Goal: Information Seeking & Learning: Learn about a topic

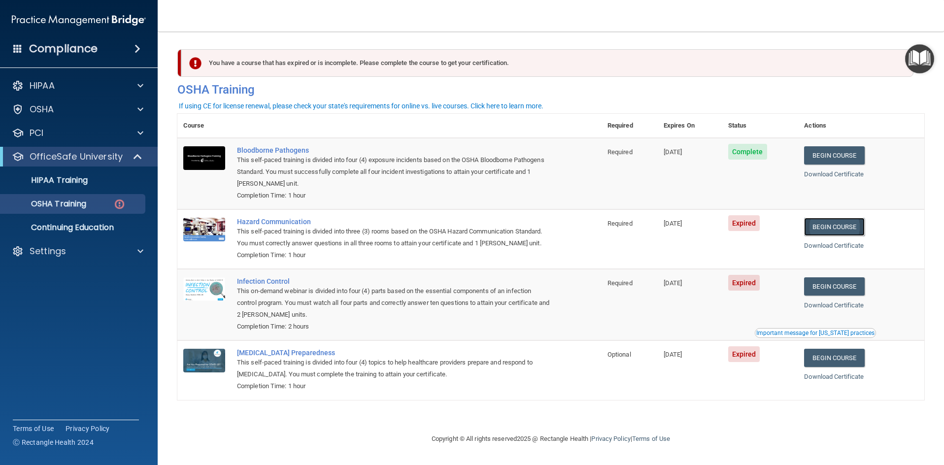
click at [842, 229] on link "Begin Course" at bounding box center [834, 227] width 60 height 18
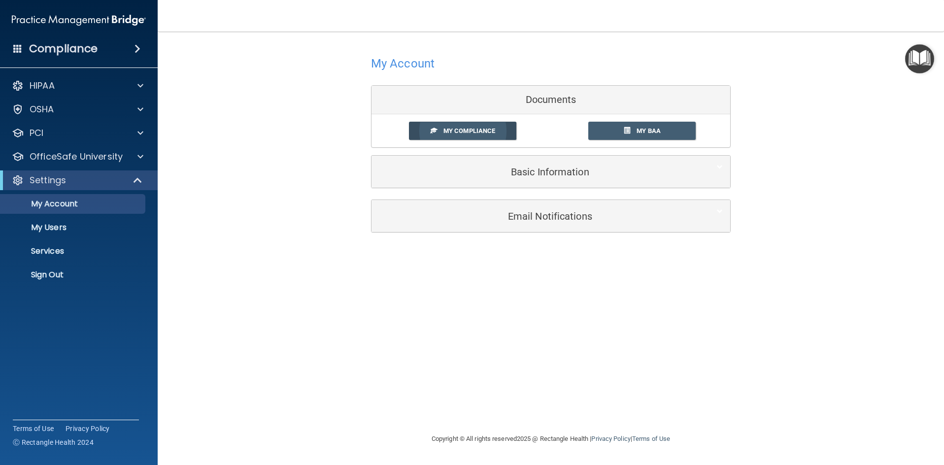
click at [452, 133] on span "My Compliance" at bounding box center [470, 130] width 52 height 7
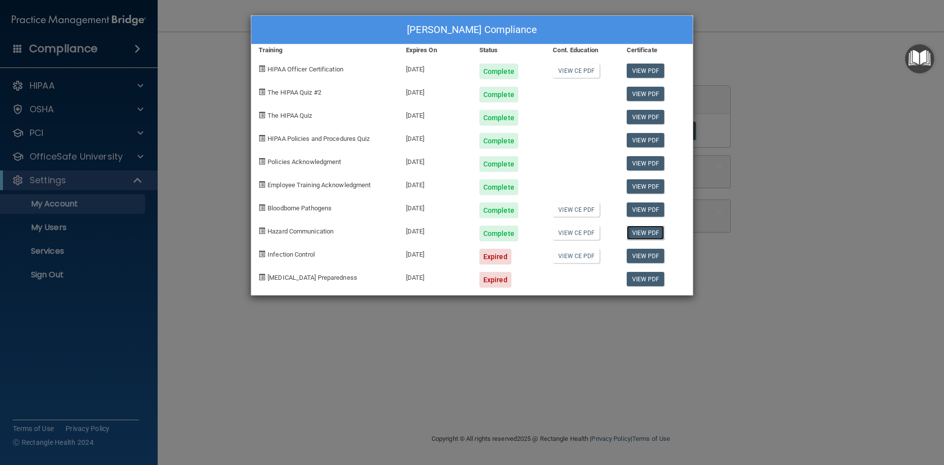
click at [646, 233] on link "View PDF" at bounding box center [646, 233] width 38 height 14
click at [188, 130] on div "[PERSON_NAME] Compliance Training Expires On Status Cont. Education Certificate…" at bounding box center [472, 232] width 944 height 465
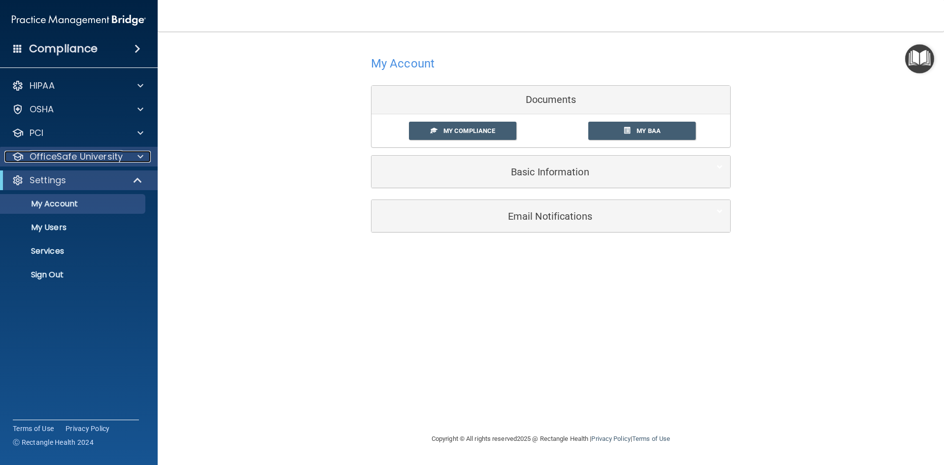
click at [143, 155] on span at bounding box center [141, 157] width 6 height 12
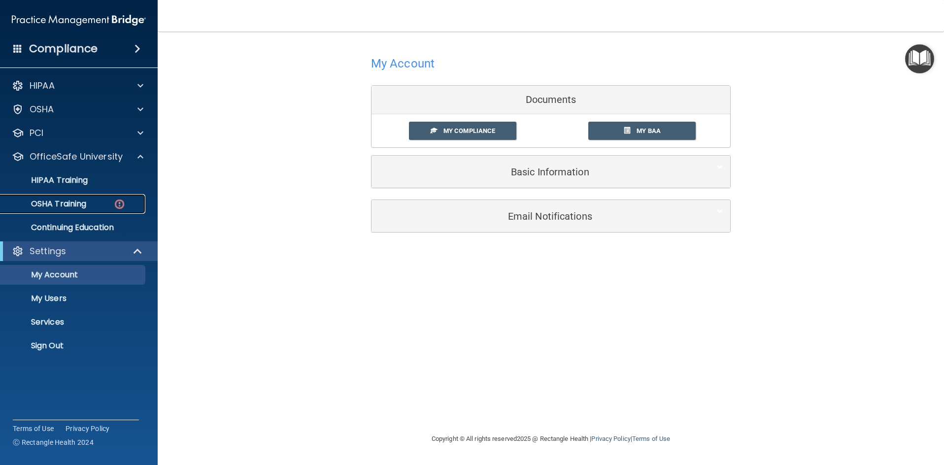
click at [72, 205] on p "OSHA Training" at bounding box center [46, 204] width 80 height 10
